Goal: Information Seeking & Learning: Learn about a topic

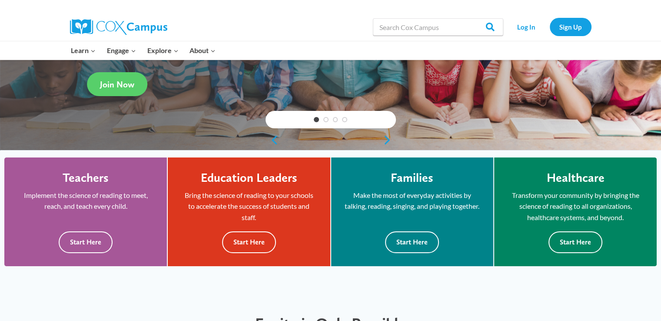
scroll to position [174, 0]
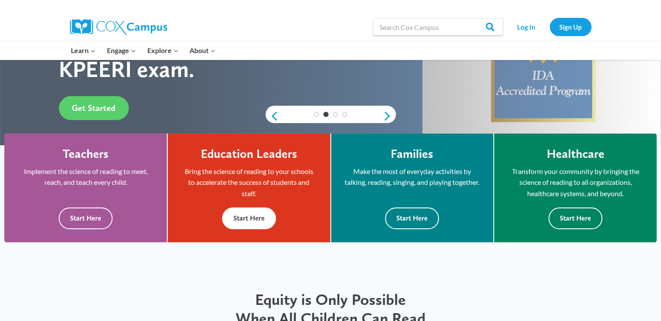
click at [255, 215] on button "Start Here" at bounding box center [249, 217] width 54 height 21
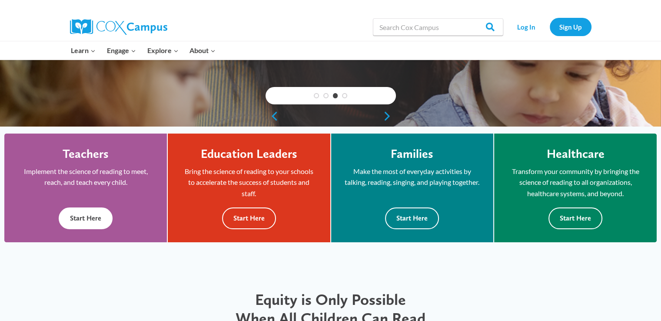
click at [87, 219] on button "Start Here" at bounding box center [86, 217] width 54 height 21
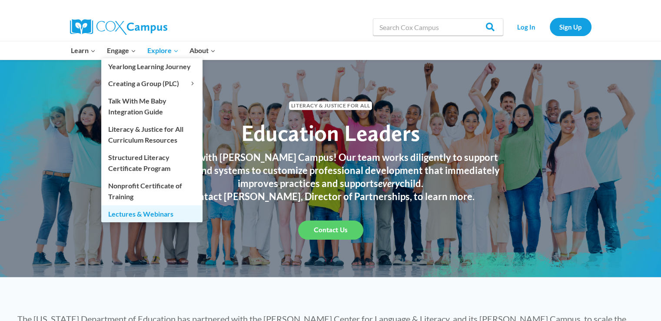
click at [141, 215] on link "Lectures & Webinars" at bounding box center [151, 213] width 101 height 17
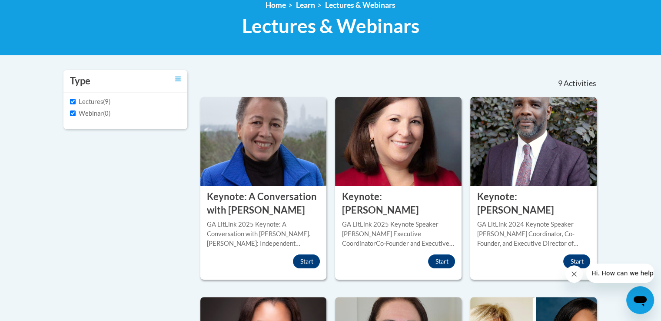
scroll to position [126, 0]
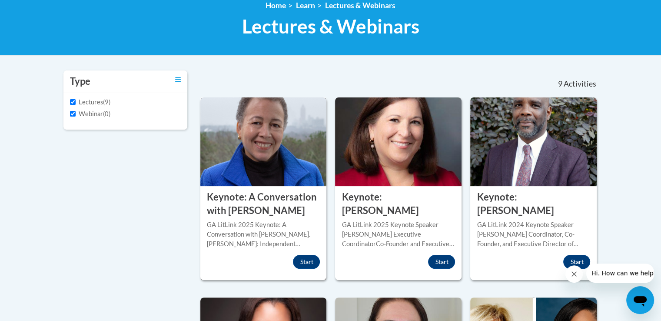
click at [249, 249] on div "GA LitLink 2025 Keynote: A Conversation with [PERSON_NAME]. [PERSON_NAME]: Inde…" at bounding box center [263, 234] width 113 height 29
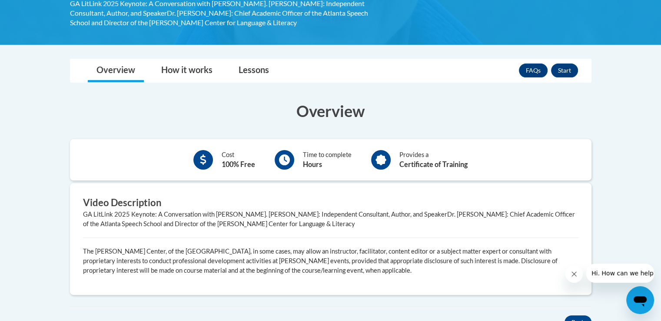
scroll to position [182, 0]
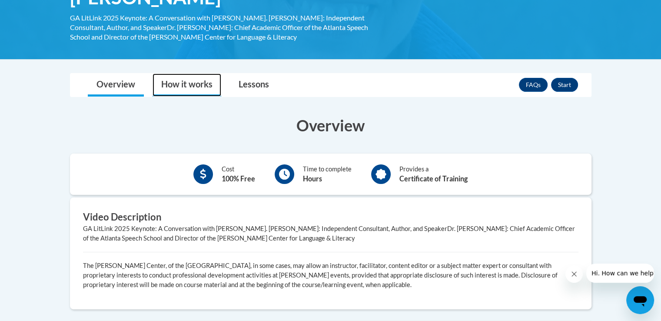
click at [191, 84] on link "How it works" at bounding box center [186, 84] width 69 height 23
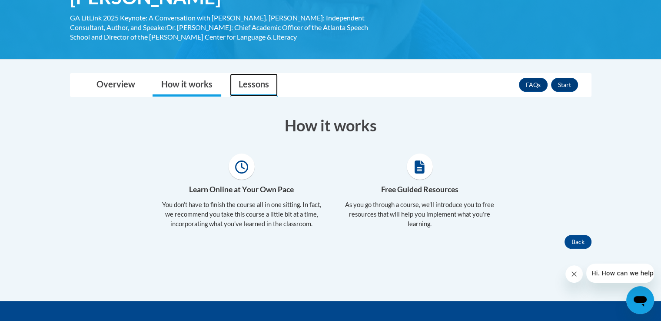
click at [257, 86] on link "Lessons" at bounding box center [254, 84] width 48 height 23
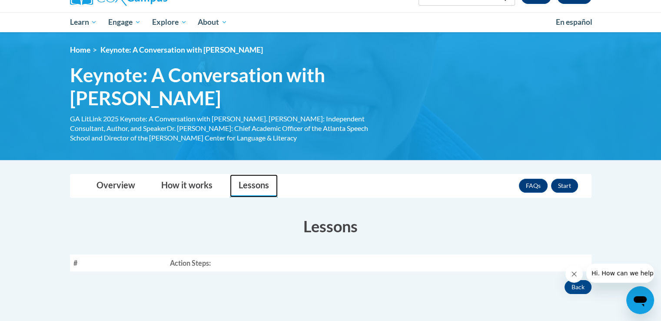
scroll to position [76, 0]
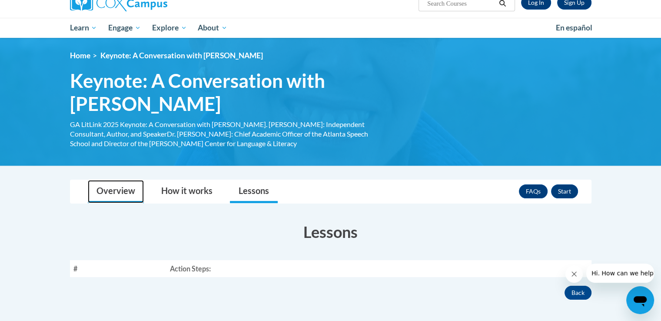
click at [118, 192] on link "Overview" at bounding box center [116, 191] width 56 height 23
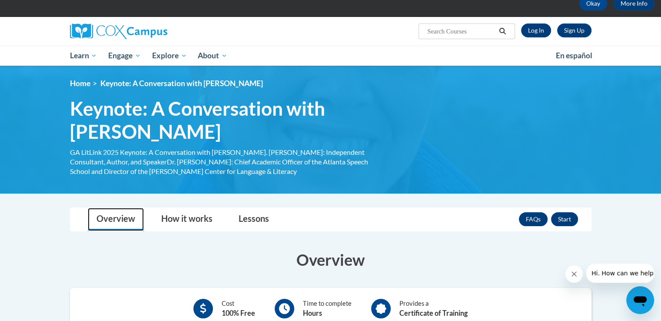
scroll to position [0, 0]
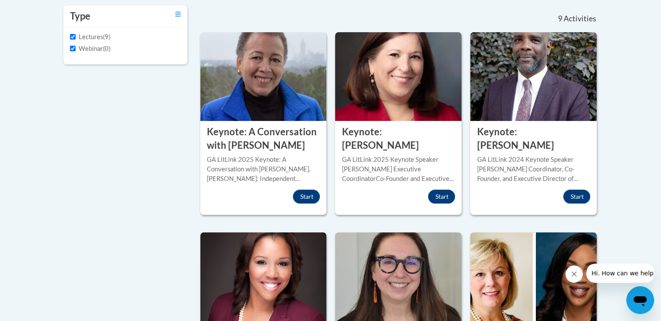
scroll to position [169, 0]
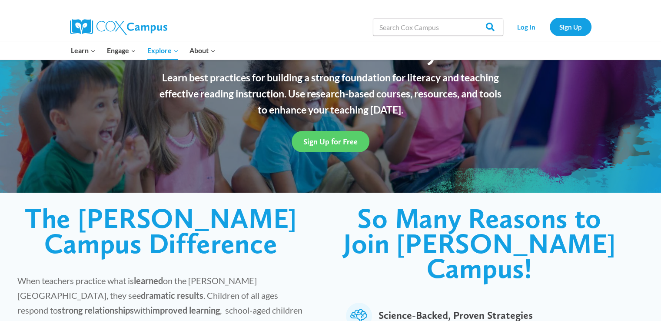
scroll to position [130, 0]
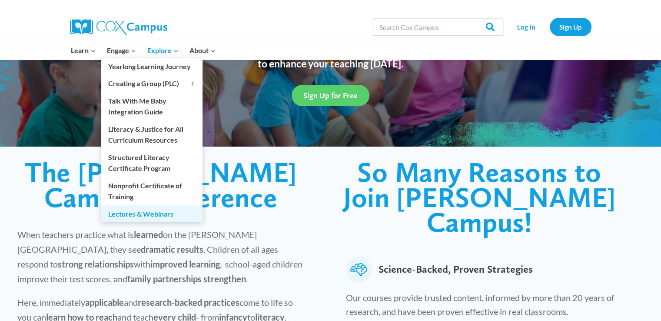
click at [127, 214] on link "Lectures & Webinars" at bounding box center [151, 213] width 101 height 17
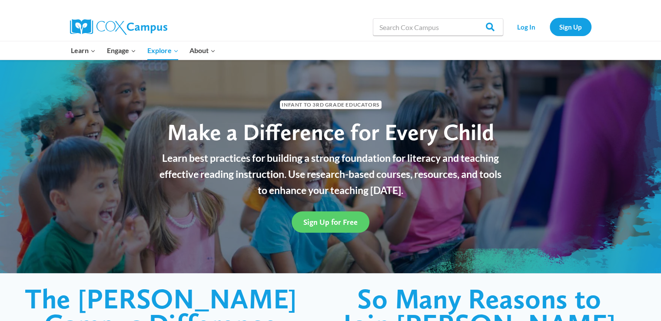
scroll to position [0, 0]
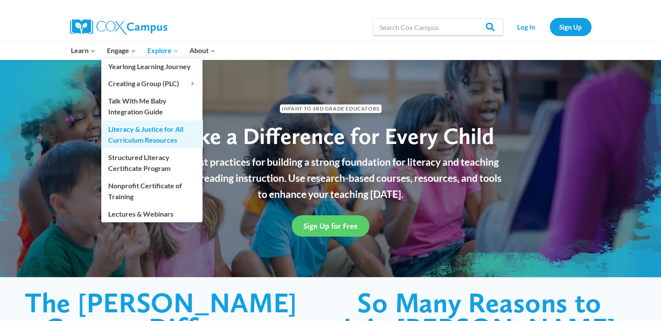
click at [149, 138] on link "Literacy & Justice for All Curriculum Resources" at bounding box center [151, 134] width 101 height 28
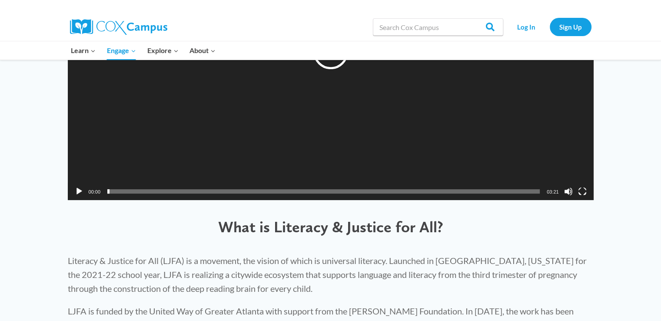
scroll to position [348, 0]
